Goal: Task Accomplishment & Management: Manage account settings

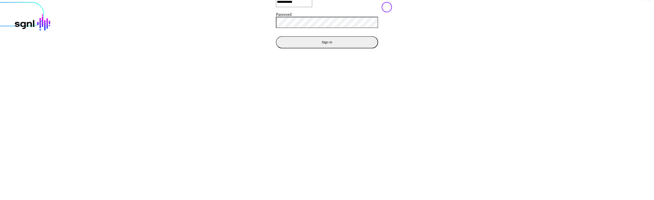
click at [276, 48] on button "Sign In" at bounding box center [327, 42] width 102 height 12
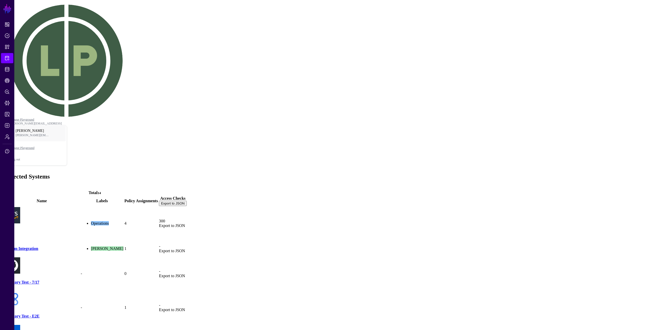
click at [13, 230] on link "AWS" at bounding box center [8, 232] width 9 height 4
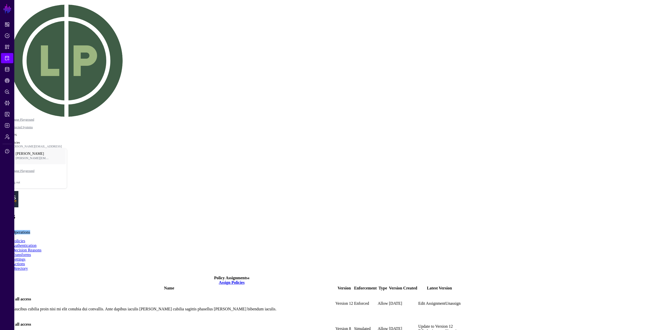
click at [418, 325] on link "Update to Version 12" at bounding box center [435, 327] width 34 height 4
click at [445, 329] on link "Edit Assignment" at bounding box center [431, 331] width 27 height 4
